Goal: Use online tool/utility: Utilize a website feature to perform a specific function

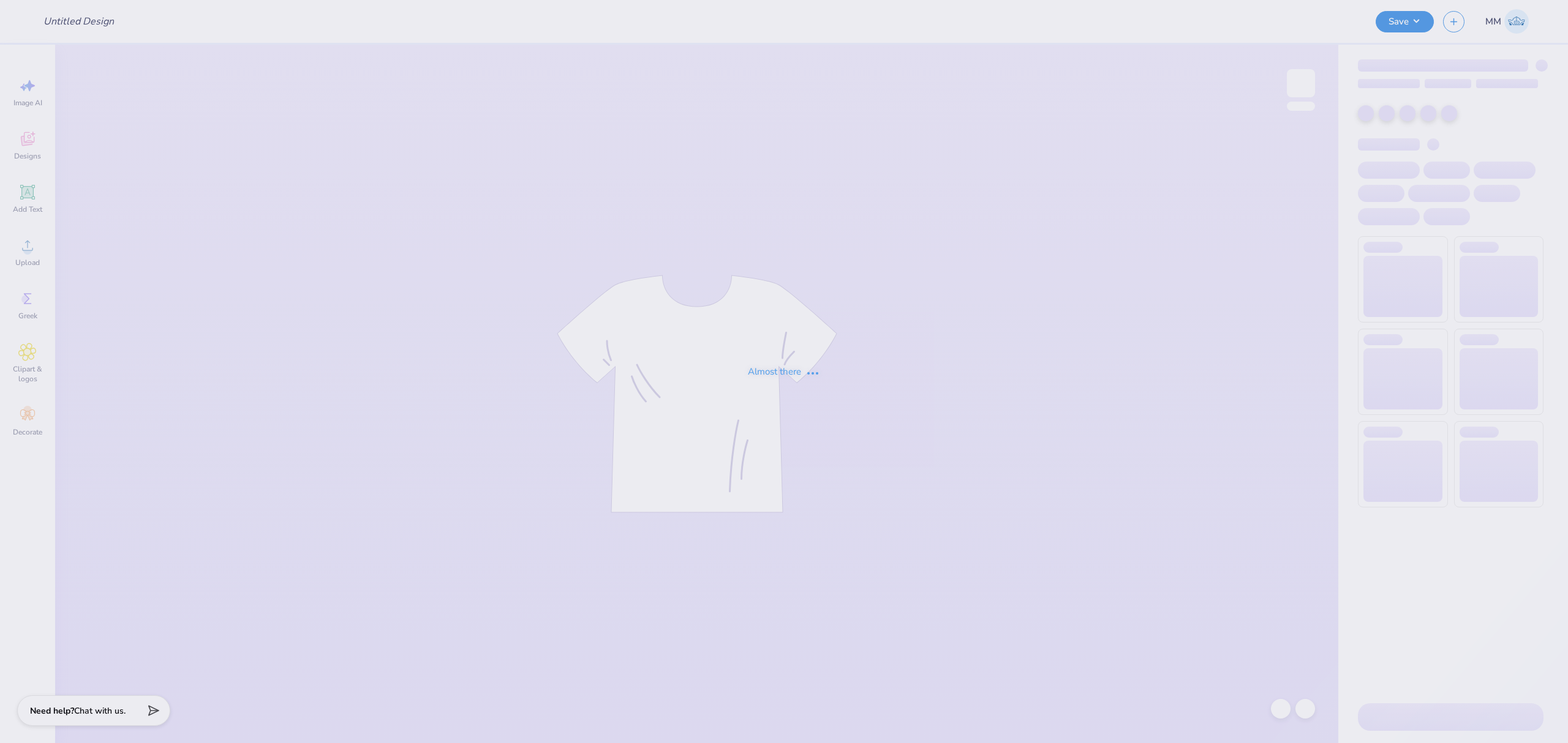
type input "Orchesis Dance Designs"
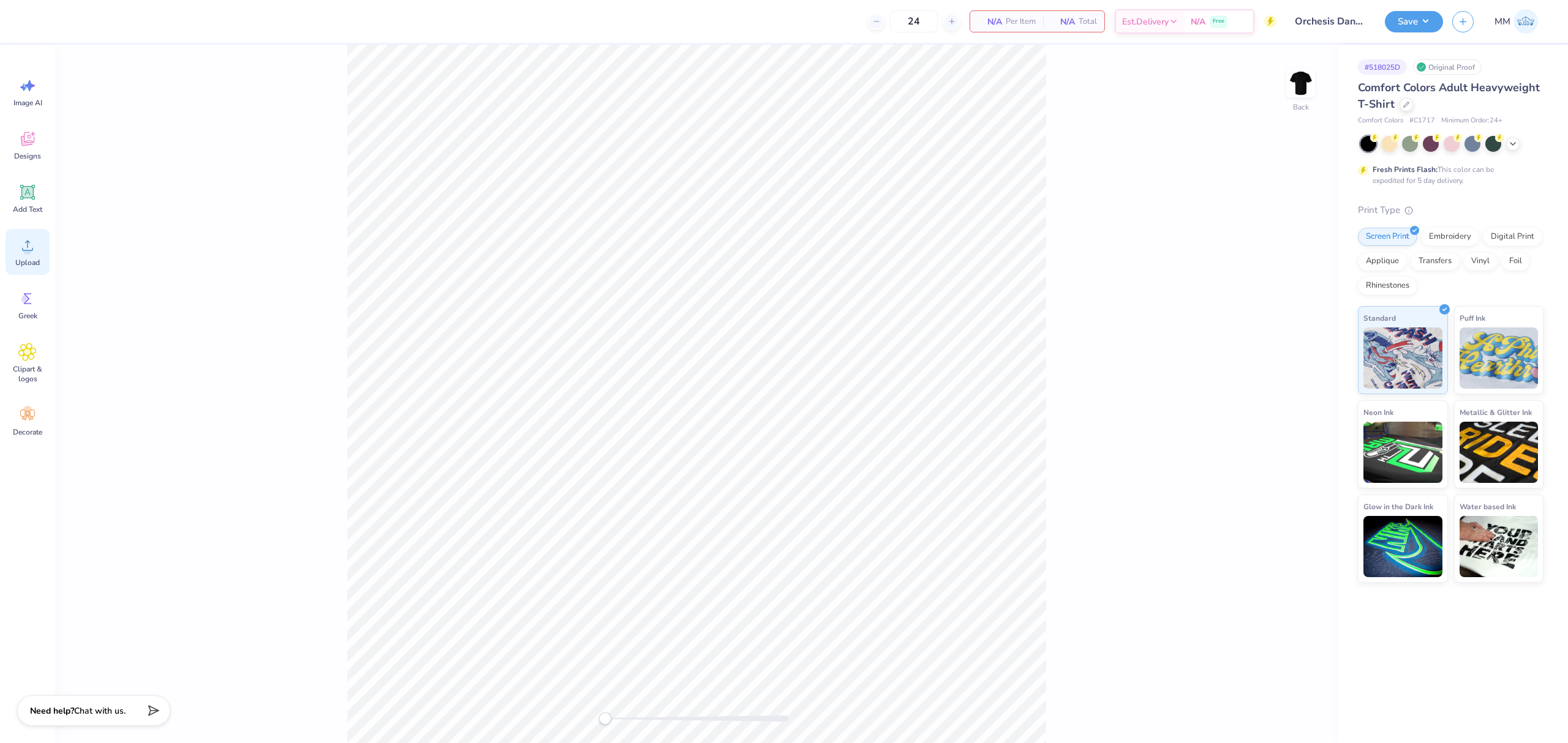
click at [25, 248] on circle at bounding box center [27, 250] width 8 height 8
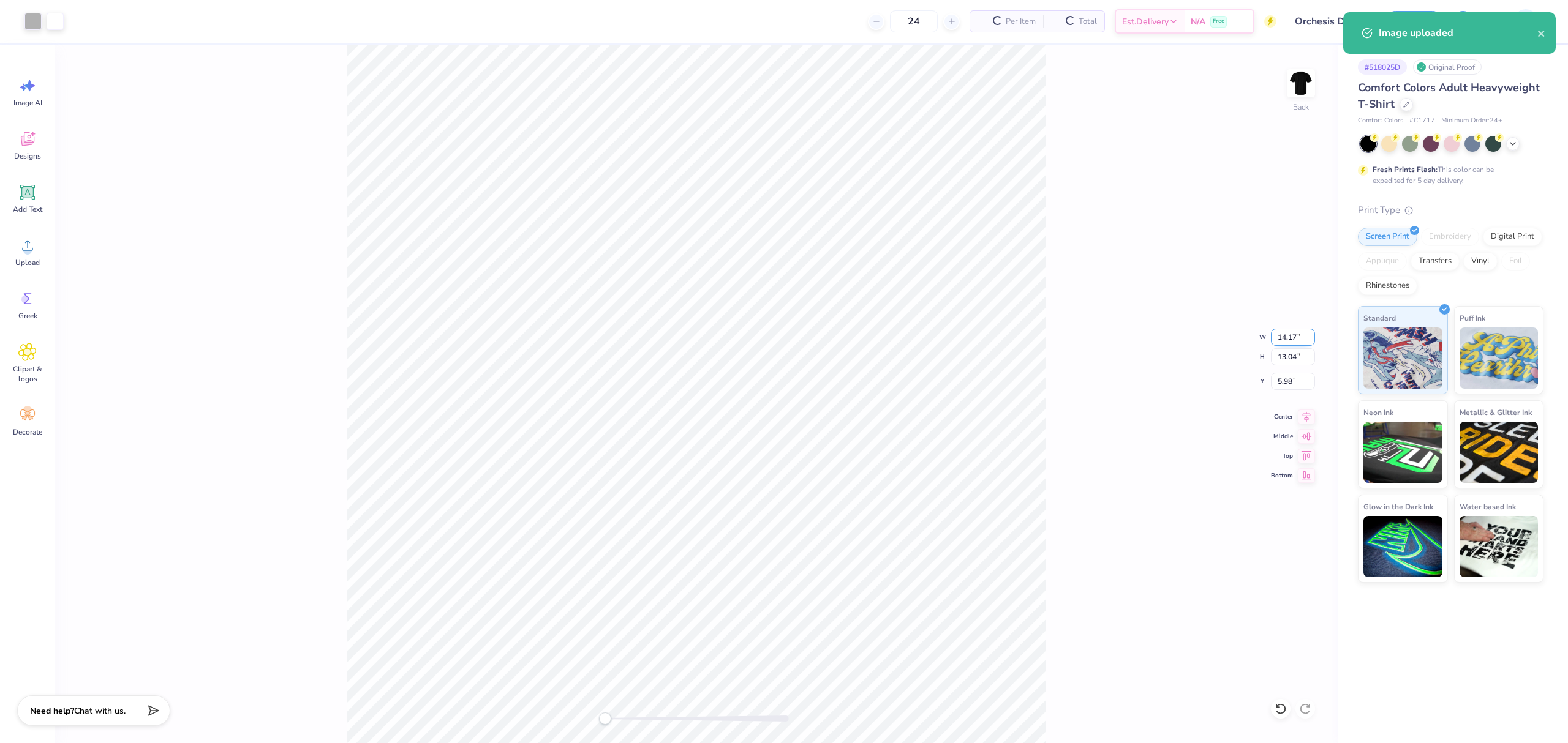
click at [1283, 335] on input "14.17" at bounding box center [1293, 337] width 44 height 17
type input "11.00"
type input "10.12"
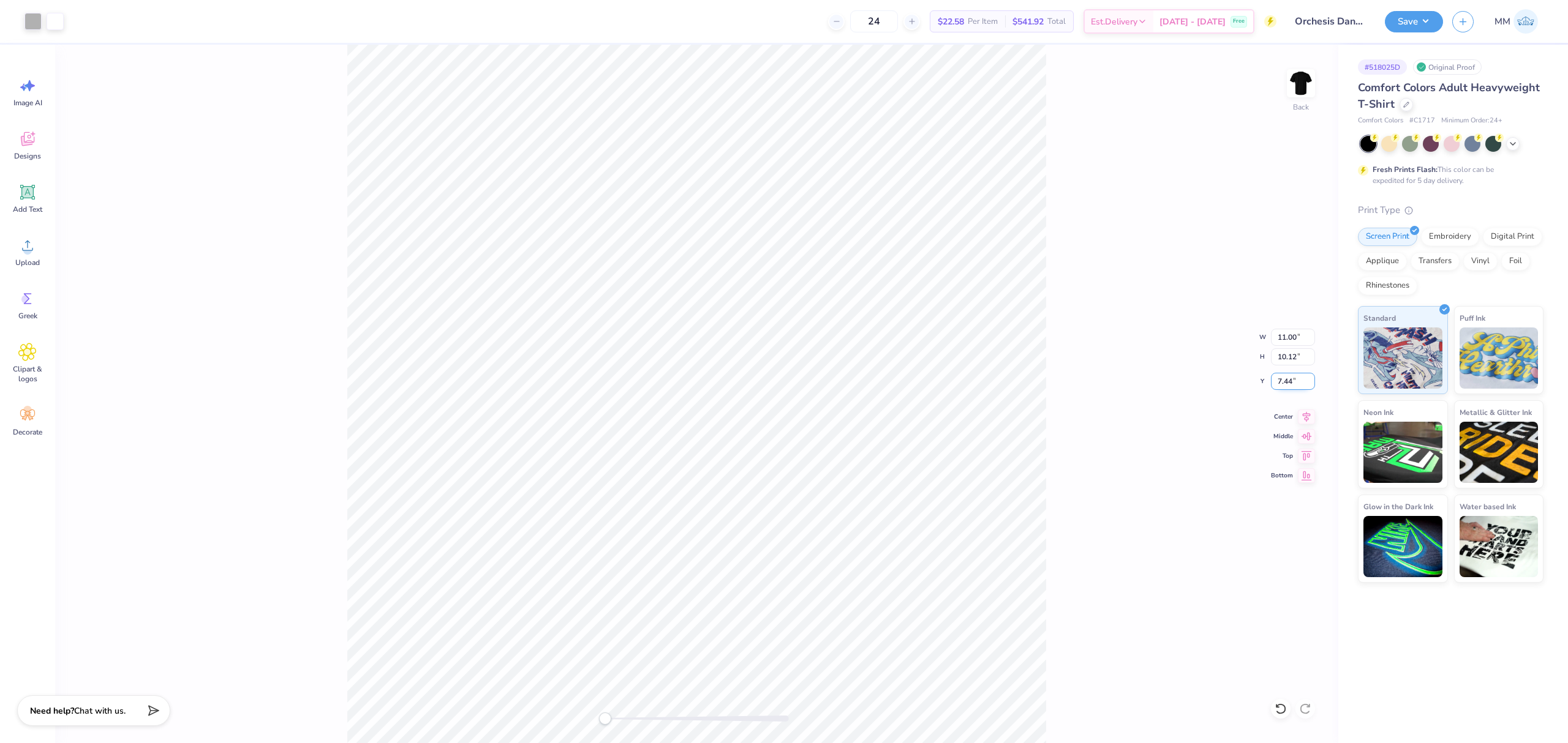
click at [1294, 382] on input "7.44" at bounding box center [1293, 381] width 44 height 17
type input "3"
click at [1285, 380] on input "3.00" at bounding box center [1293, 381] width 44 height 17
type input "2"
click at [1074, 407] on div "Back W 11.00 11.00 " H 10.12 10.12 " Y 2 2 " Center Middle Top Bottom" at bounding box center [697, 393] width 1284 height 698
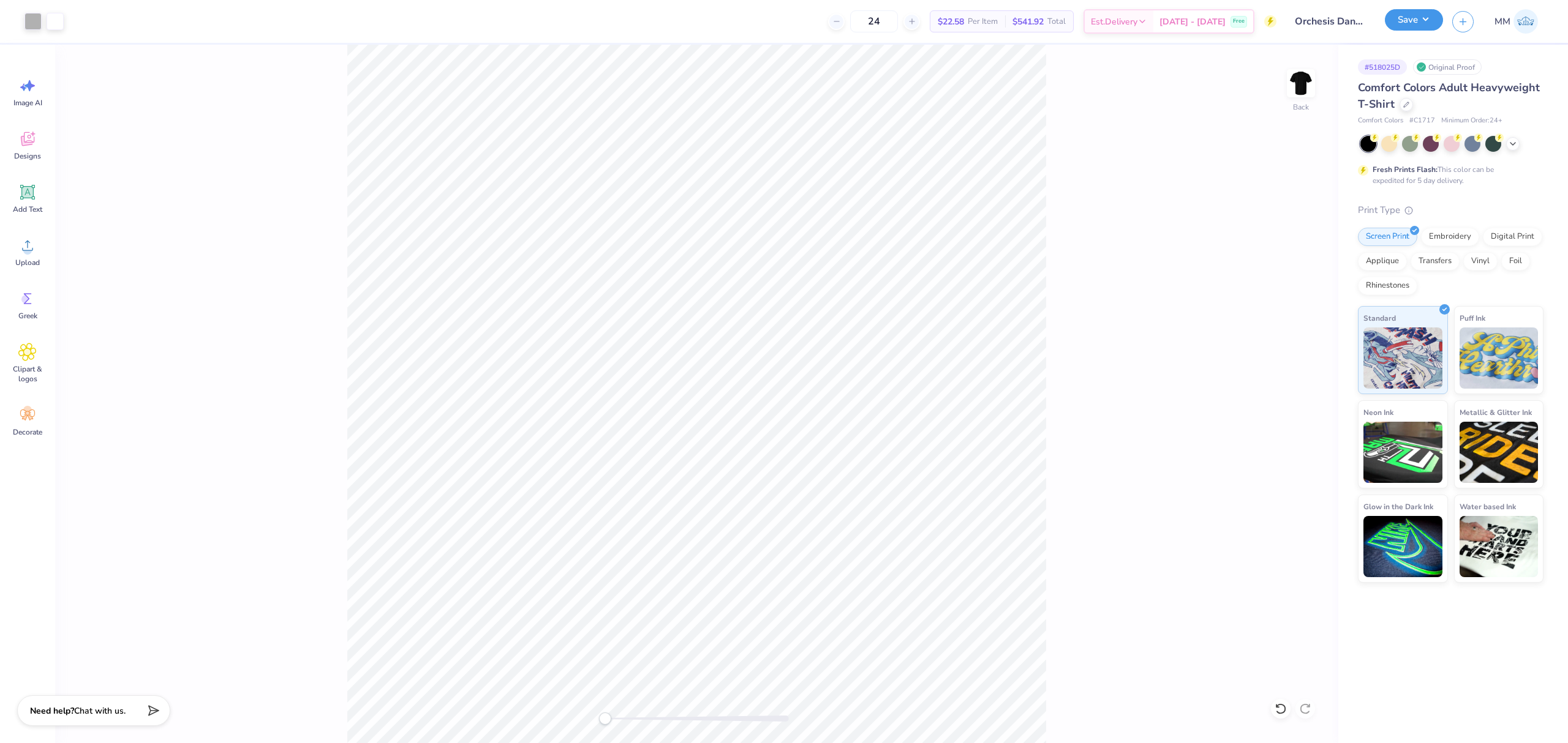
click at [1420, 12] on button "Save" at bounding box center [1414, 20] width 58 height 22
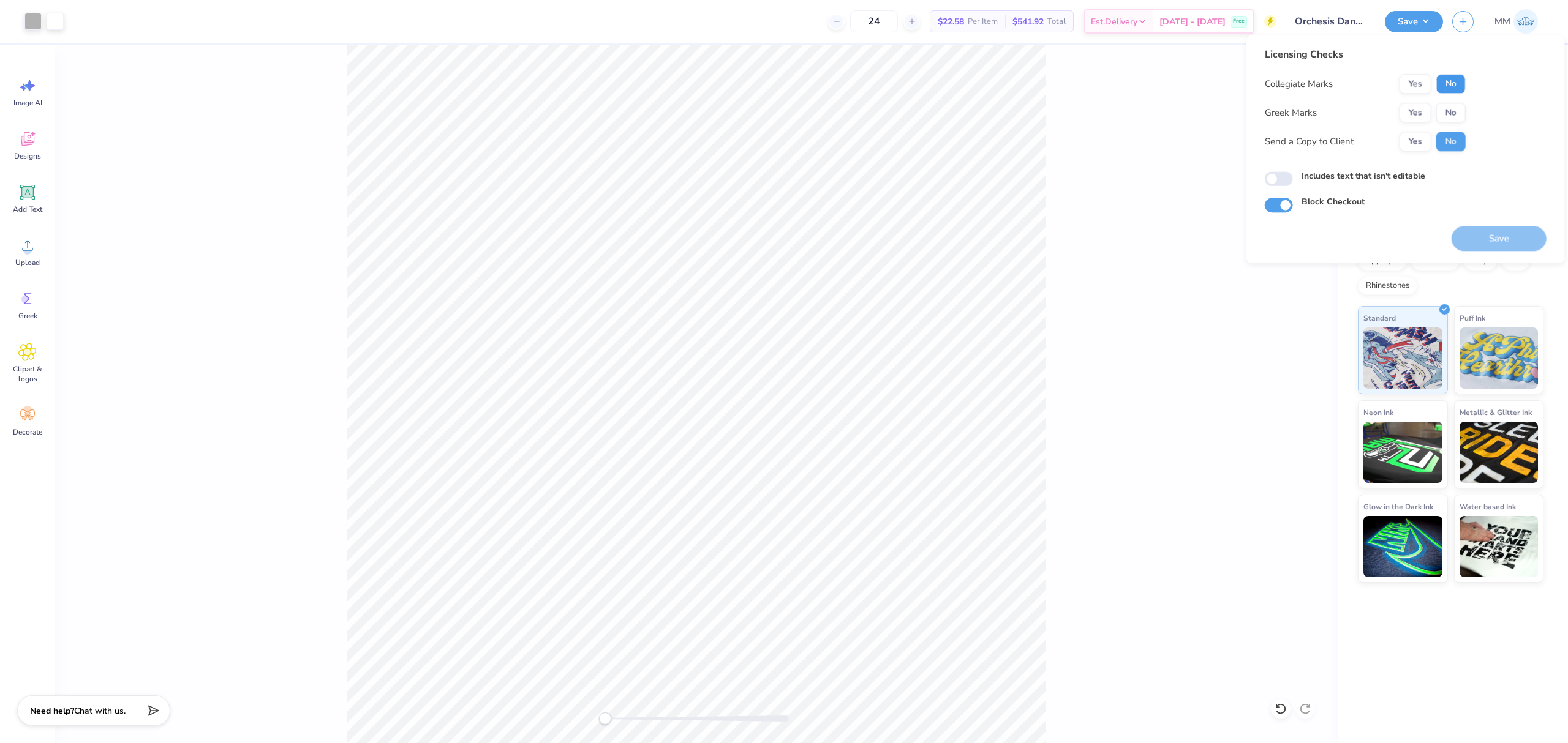
click at [1463, 79] on button "No" at bounding box center [1450, 84] width 29 height 20
click at [1452, 108] on button "No" at bounding box center [1450, 113] width 29 height 20
click at [1319, 174] on label "Includes text that isn't editable" at bounding box center [1363, 176] width 123 height 13
click at [1294, 174] on input "Includes text that isn't editable" at bounding box center [1279, 180] width 28 height 15
checkbox input "true"
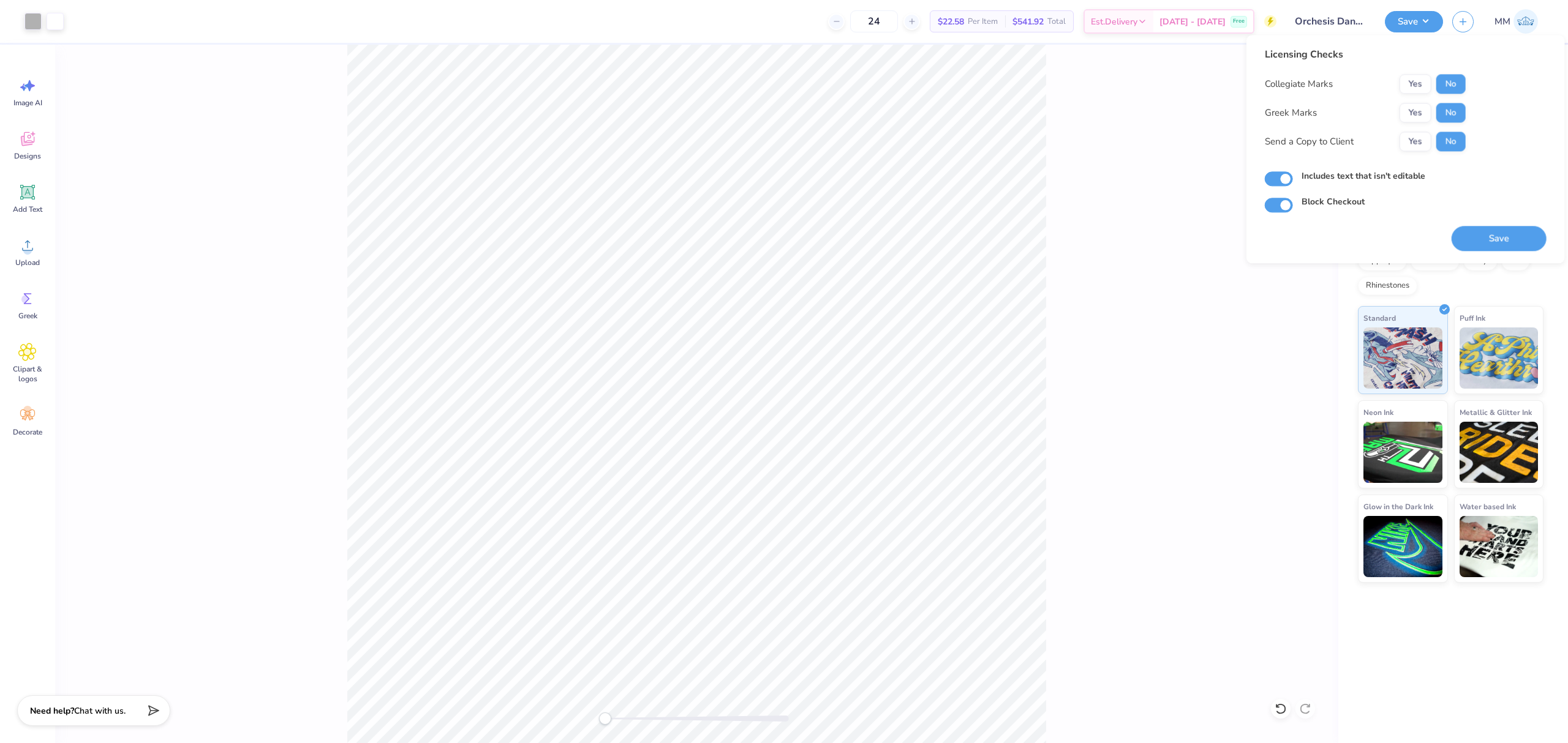
click at [1478, 234] on button "Save" at bounding box center [1499, 239] width 95 height 25
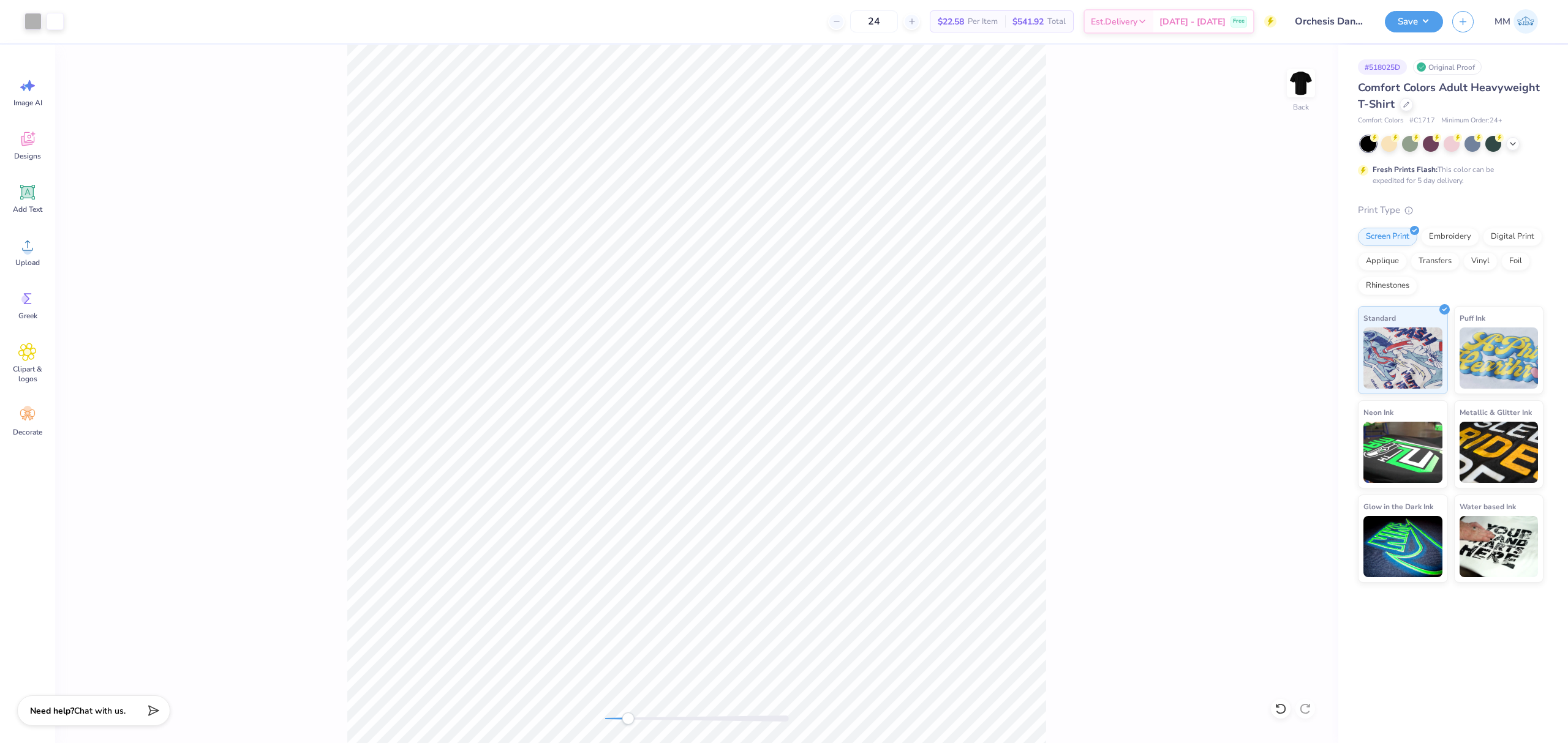
click at [554, 729] on div "Back" at bounding box center [697, 393] width 1284 height 698
